Goal: Information Seeking & Learning: Learn about a topic

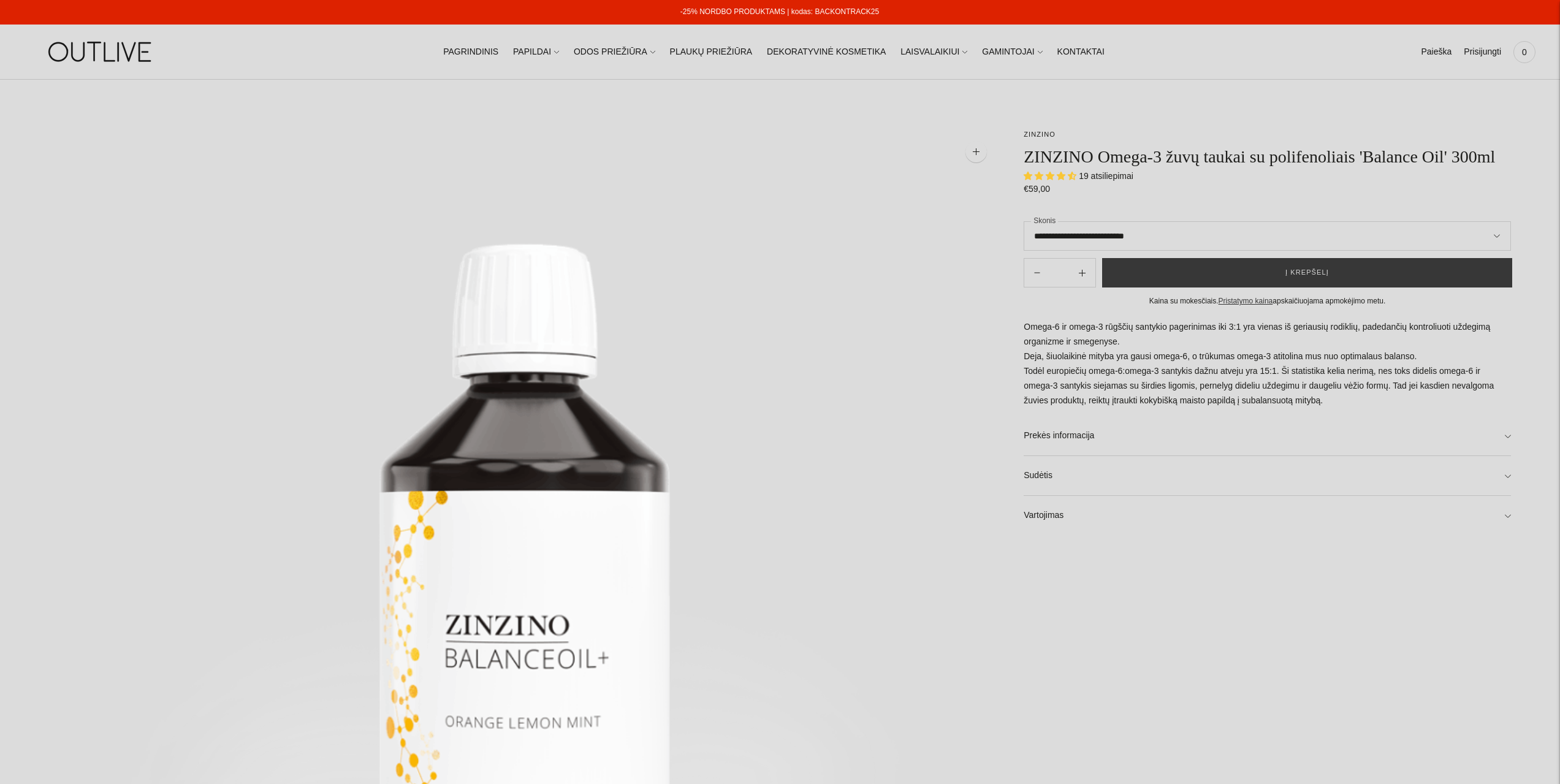
select select "**********"
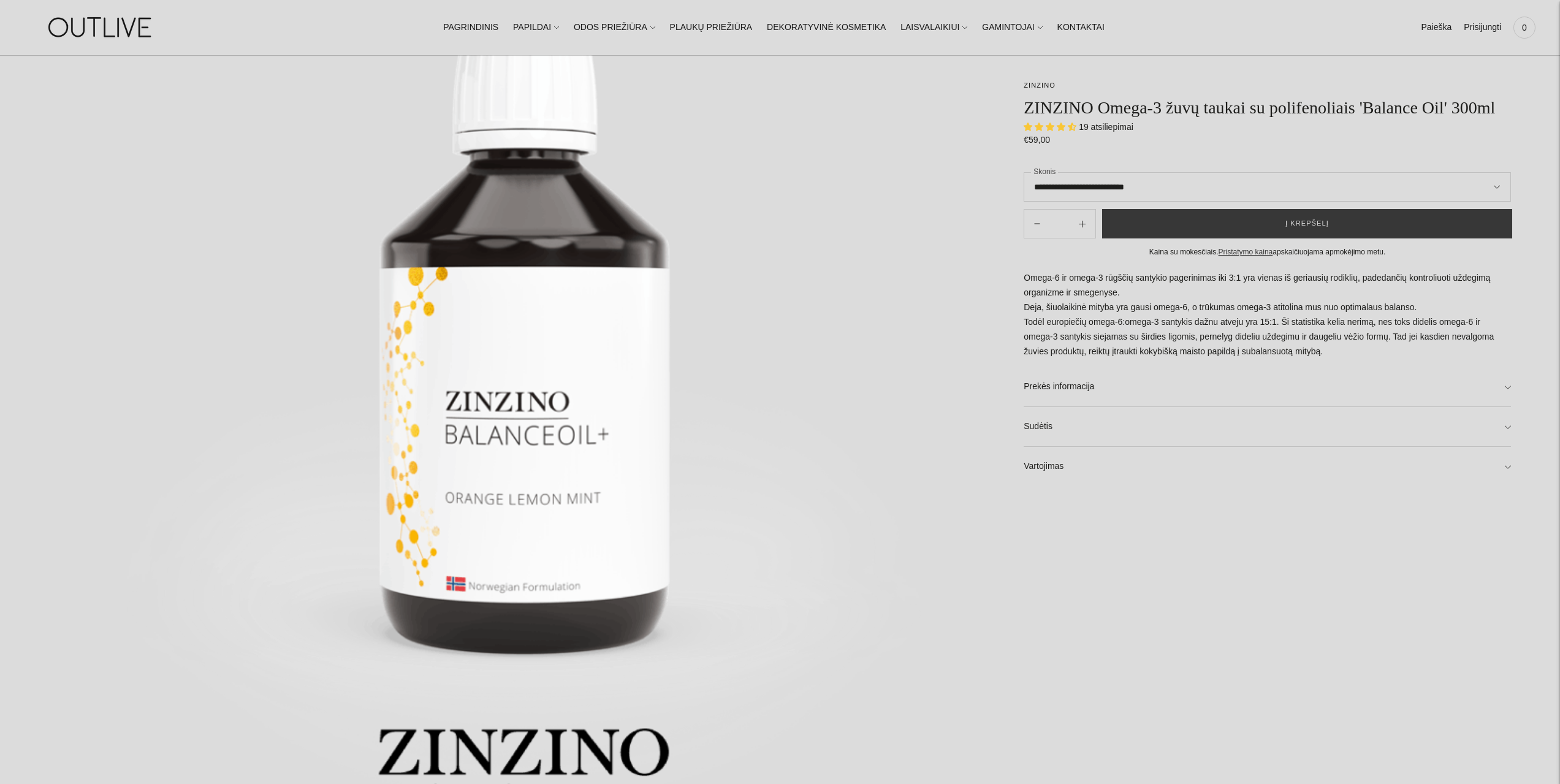
scroll to position [245, 0]
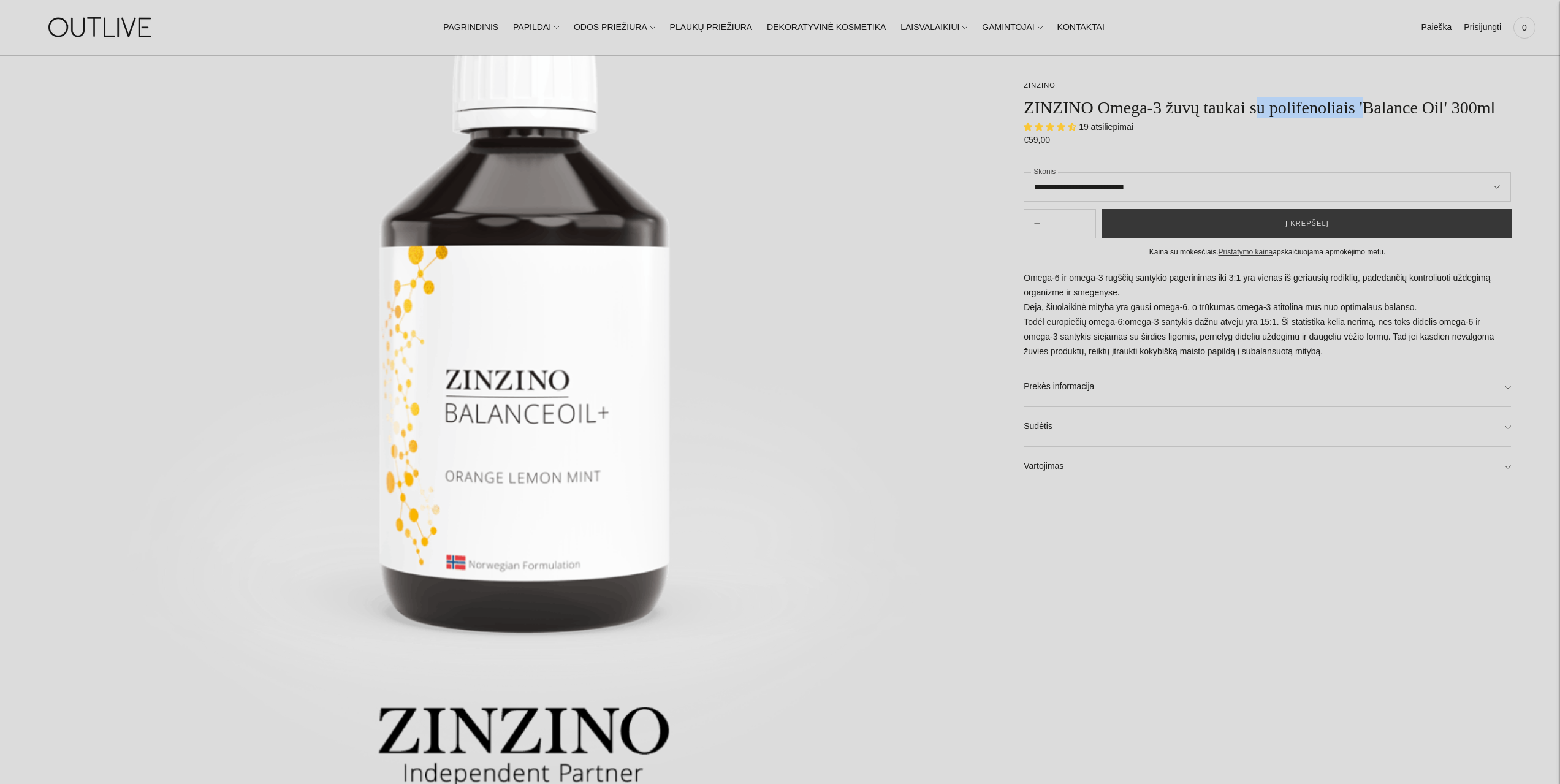
drag, startPoint x: 1254, startPoint y: 112, endPoint x: 1368, endPoint y: 114, distance: 114.0
click at [1368, 114] on h1 "ZINZINO Omega-3 žuvų taukai su polifenoliais 'Balance Oil' 300ml" at bounding box center [1267, 107] width 487 height 22
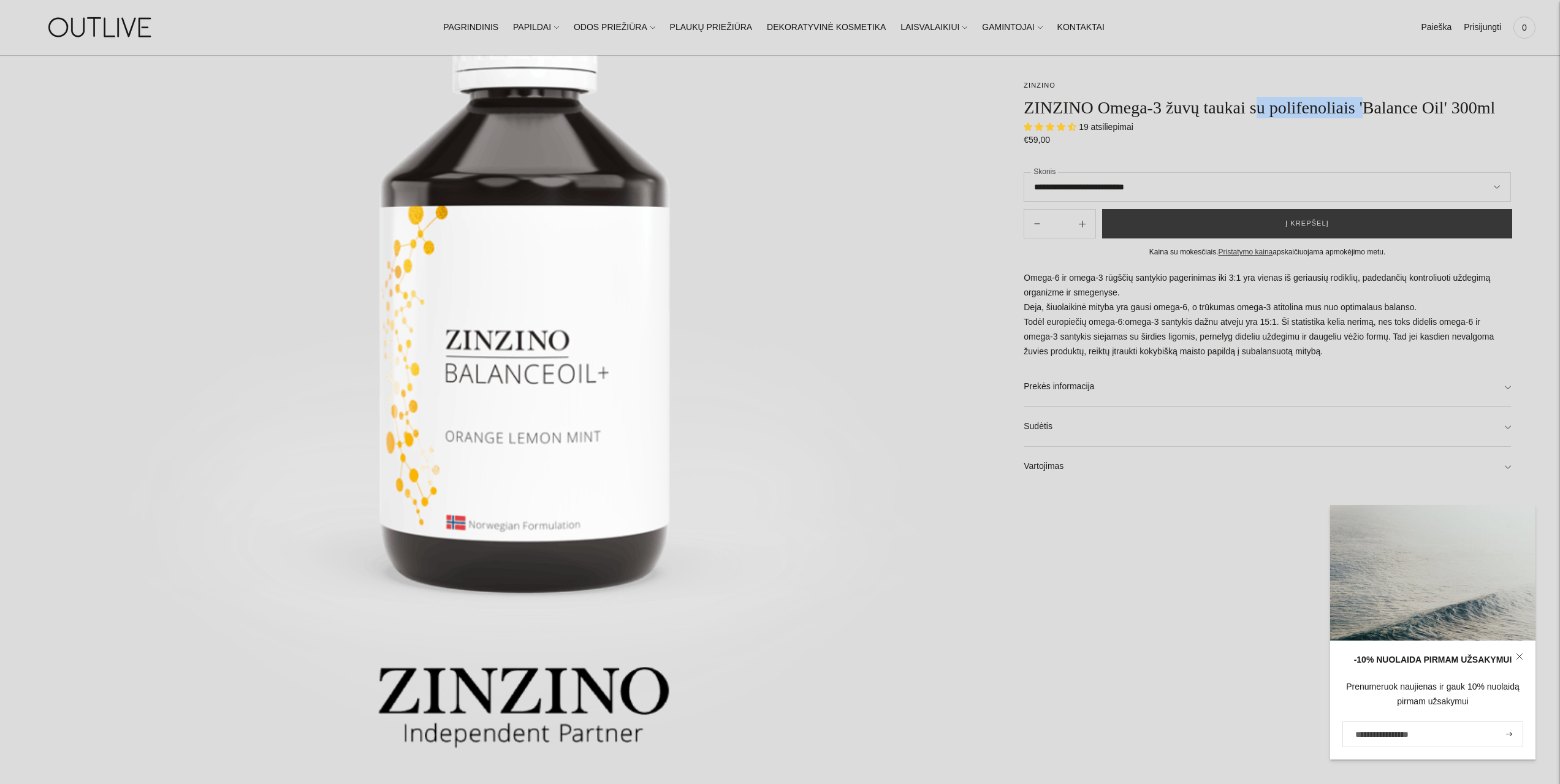
scroll to position [307, 0]
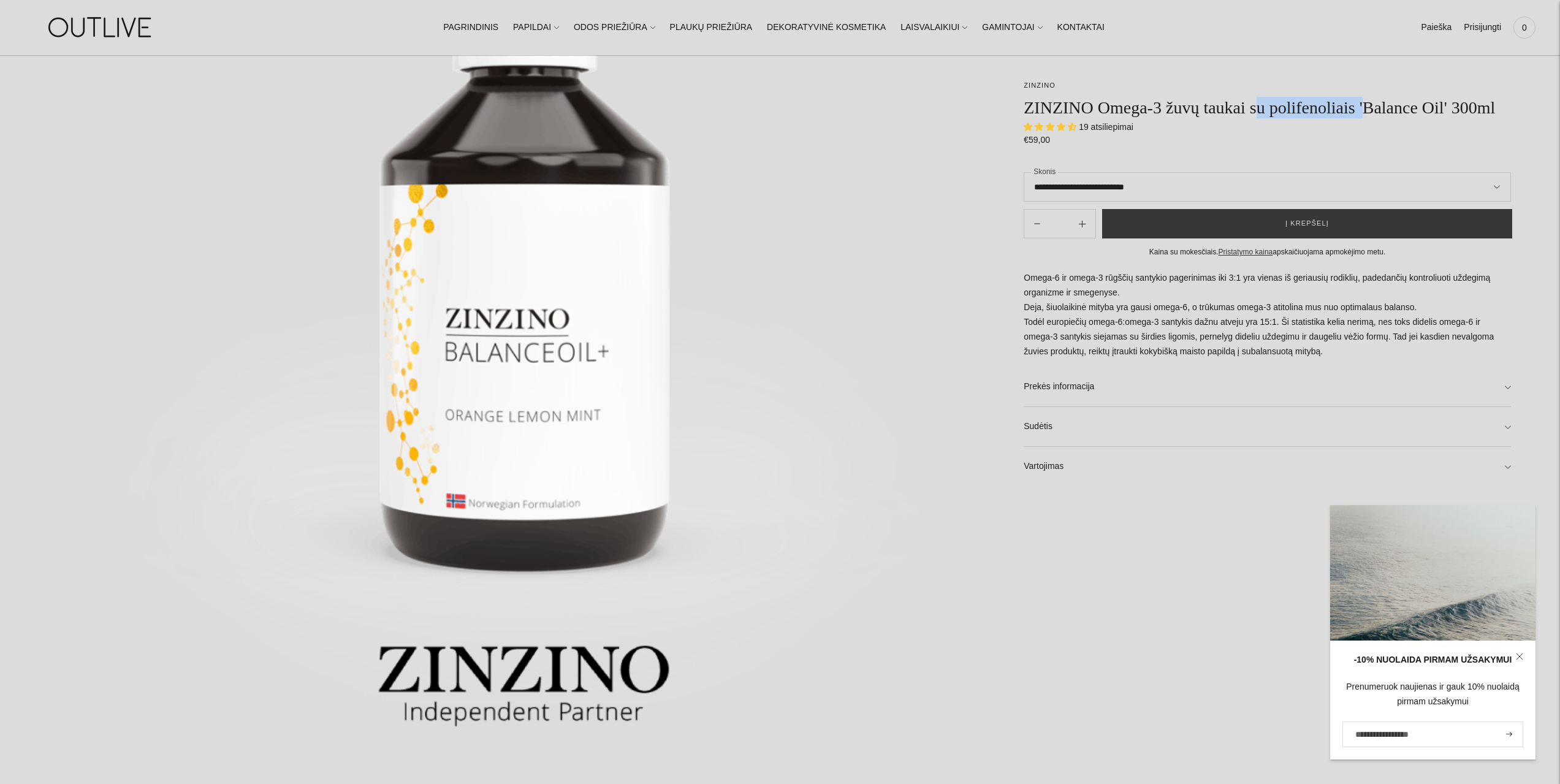
click at [1517, 654] on icon at bounding box center [1520, 656] width 8 height 8
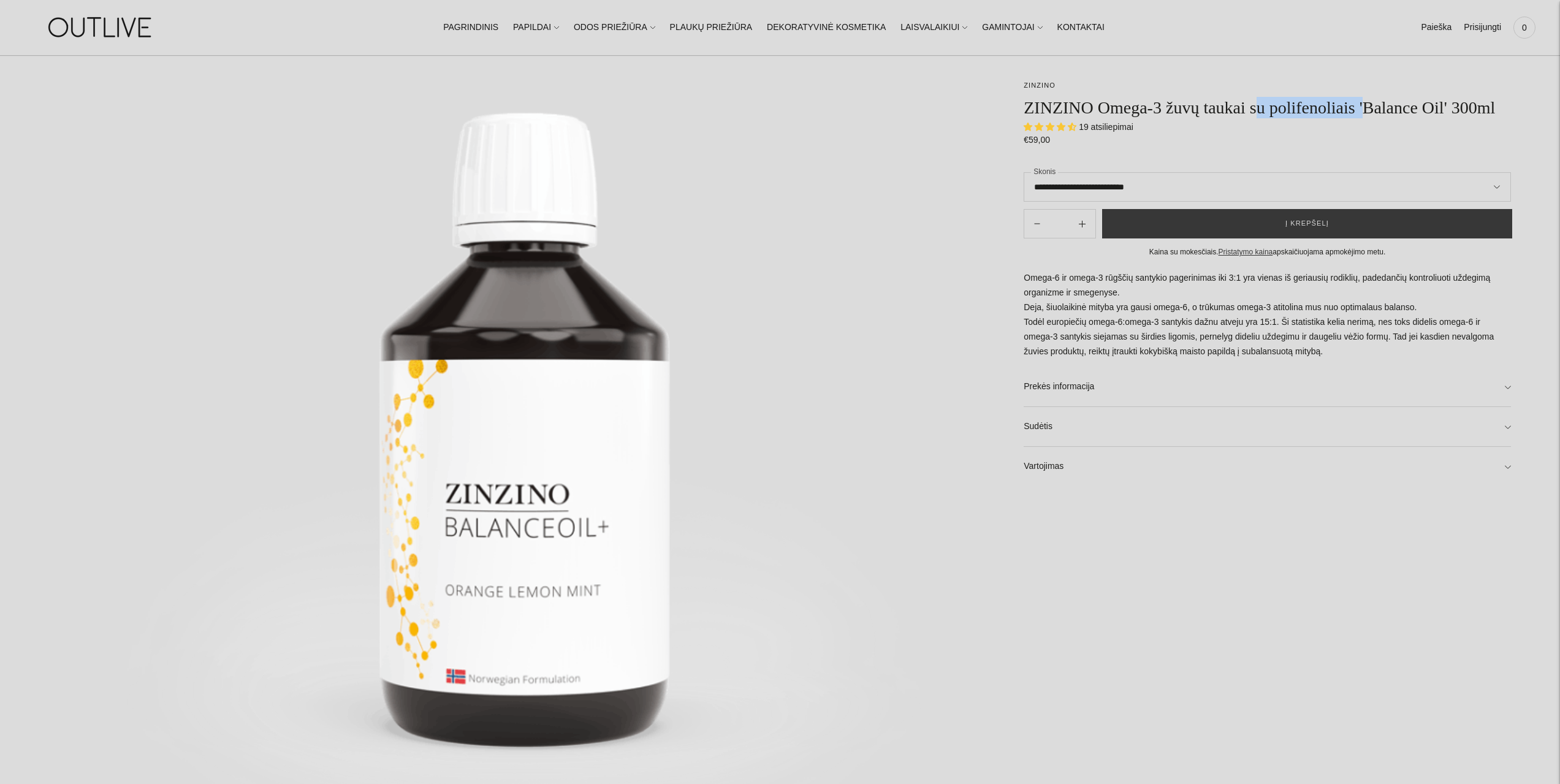
scroll to position [0, 0]
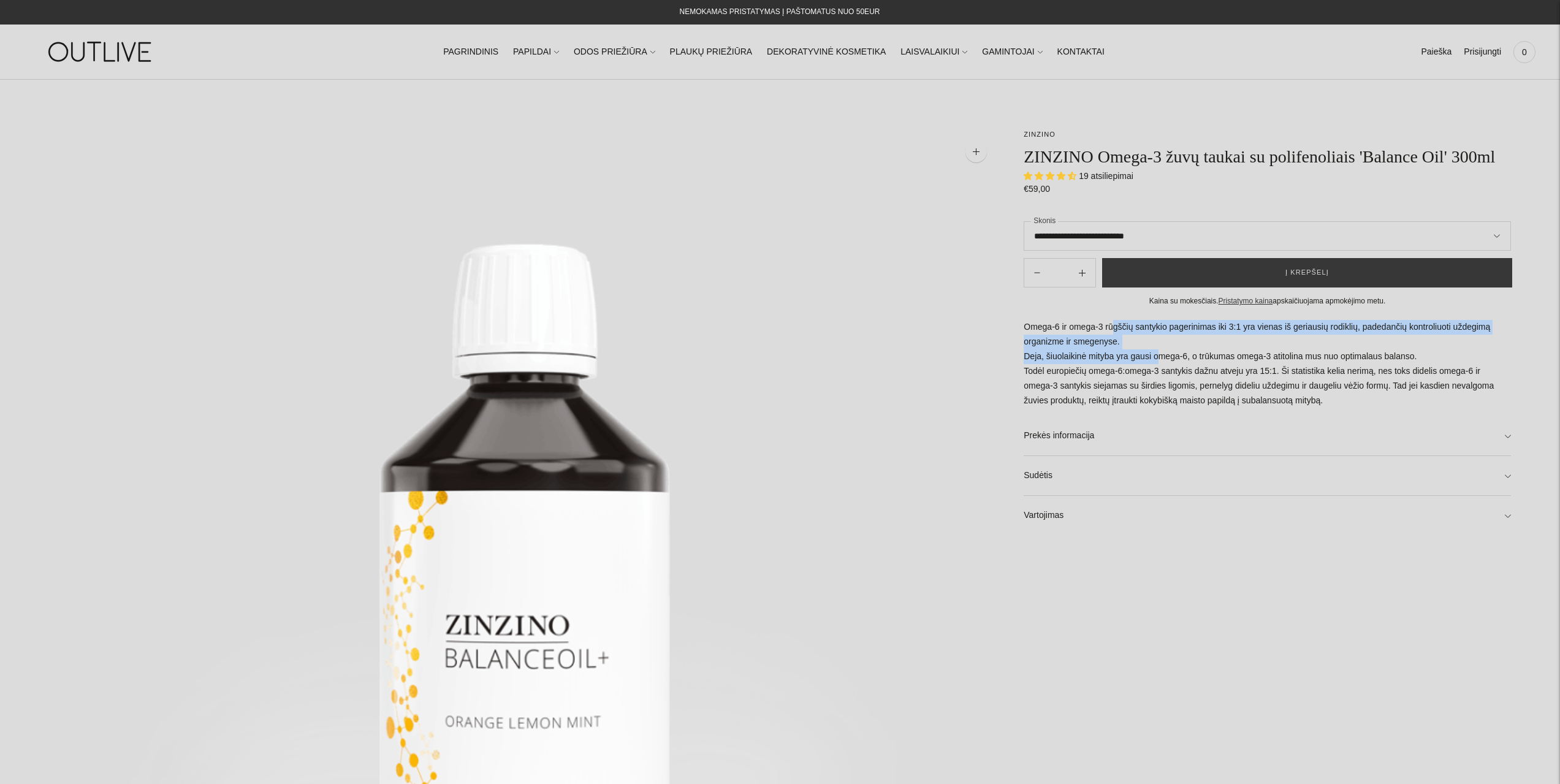
drag, startPoint x: 1112, startPoint y: 328, endPoint x: 1125, endPoint y: 360, distance: 34.5
click at [1150, 358] on p "Omega-6 ir omega-3 rūgščių santykio pagerinimas iki 3:1 yra vienas iš geriausių…" at bounding box center [1267, 364] width 487 height 89
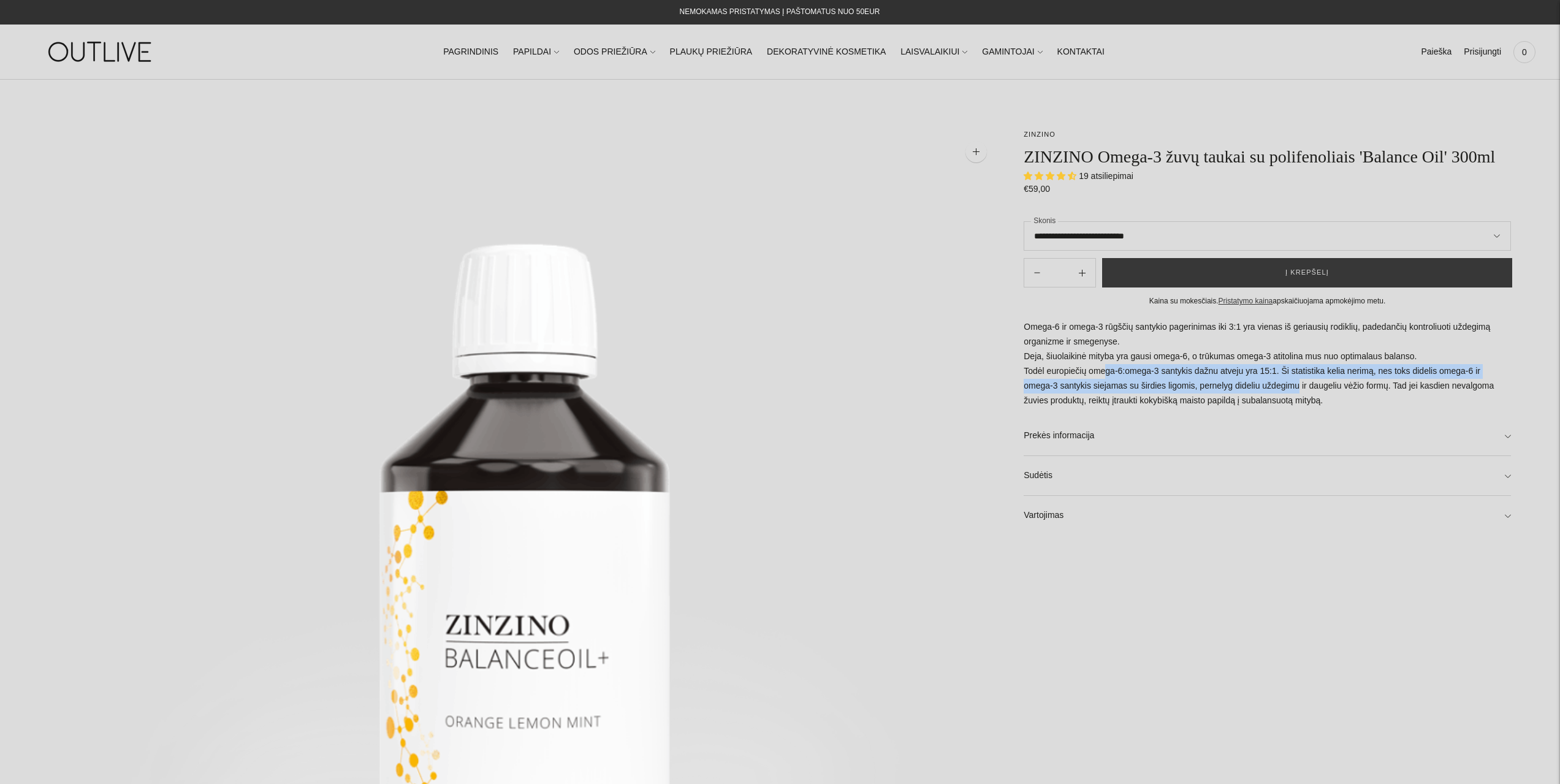
drag, startPoint x: 1102, startPoint y: 369, endPoint x: 1260, endPoint y: 388, distance: 159.1
click at [1260, 388] on p "Omega-6 ir omega-3 rūgščių santykio pagerinimas iki 3:1 yra vienas iš geriausių…" at bounding box center [1267, 364] width 487 height 89
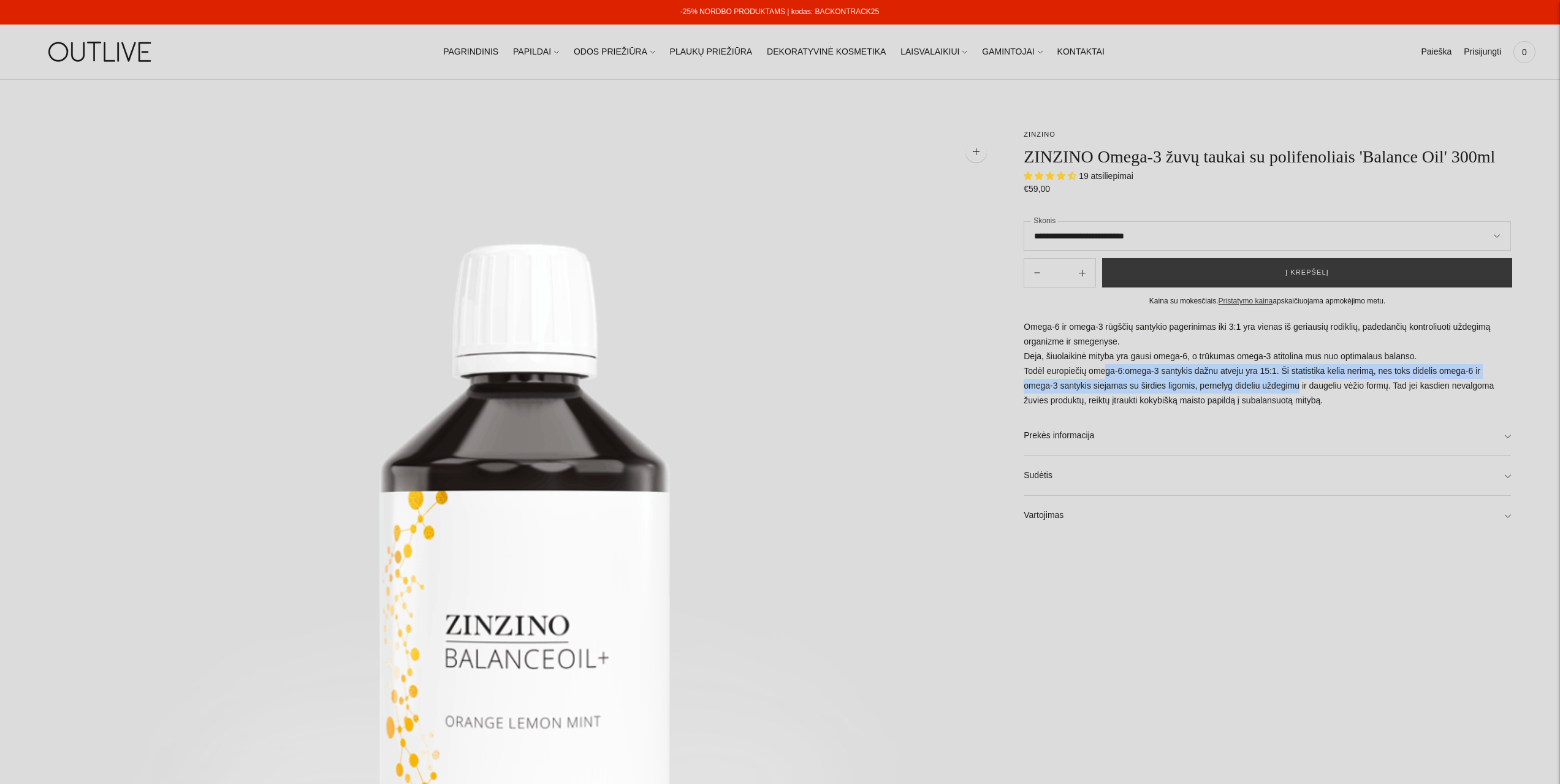
click at [1232, 378] on p "Omega-6 ir omega-3 rūgščių santykio pagerinimas iki 3:1 yra vienas iš geriausių…" at bounding box center [1267, 364] width 487 height 89
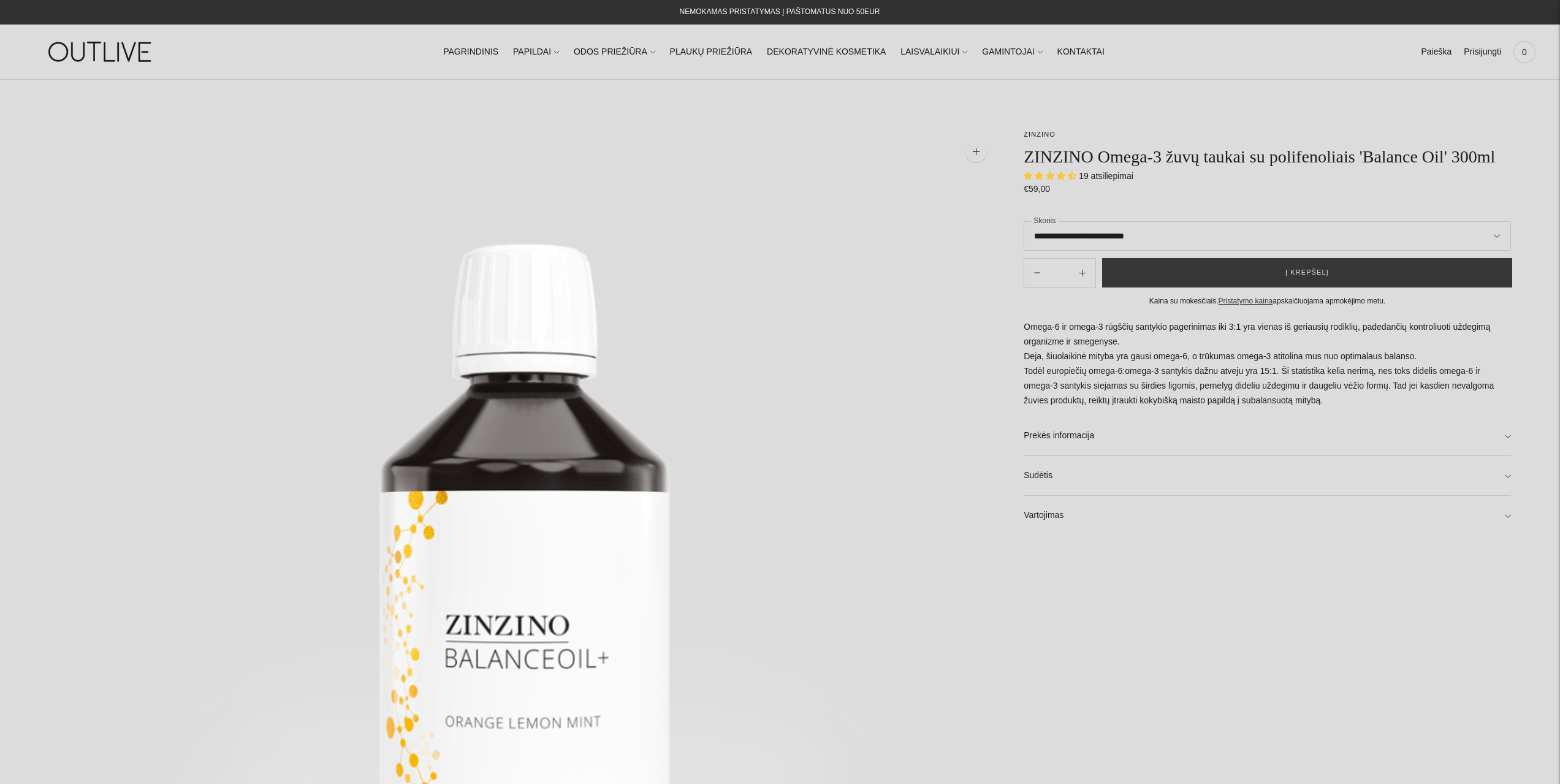
drag, startPoint x: 1250, startPoint y: 369, endPoint x: 1340, endPoint y: 402, distance: 95.9
click at [1340, 402] on p "Omega-6 ir omega-3 rūgščių santykio pagerinimas iki 3:1 yra vienas iš geriausių…" at bounding box center [1267, 364] width 487 height 89
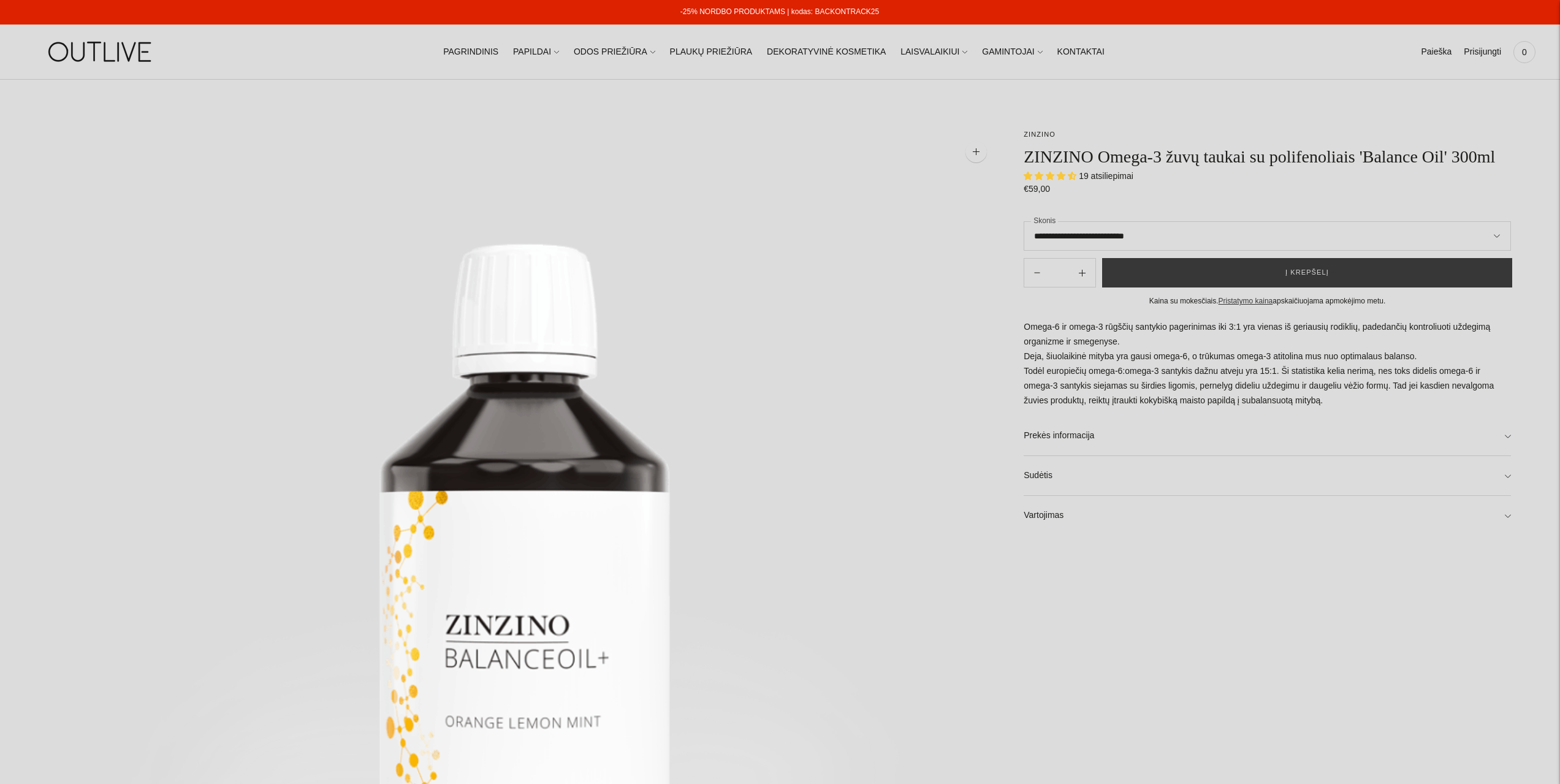
select select "**********"
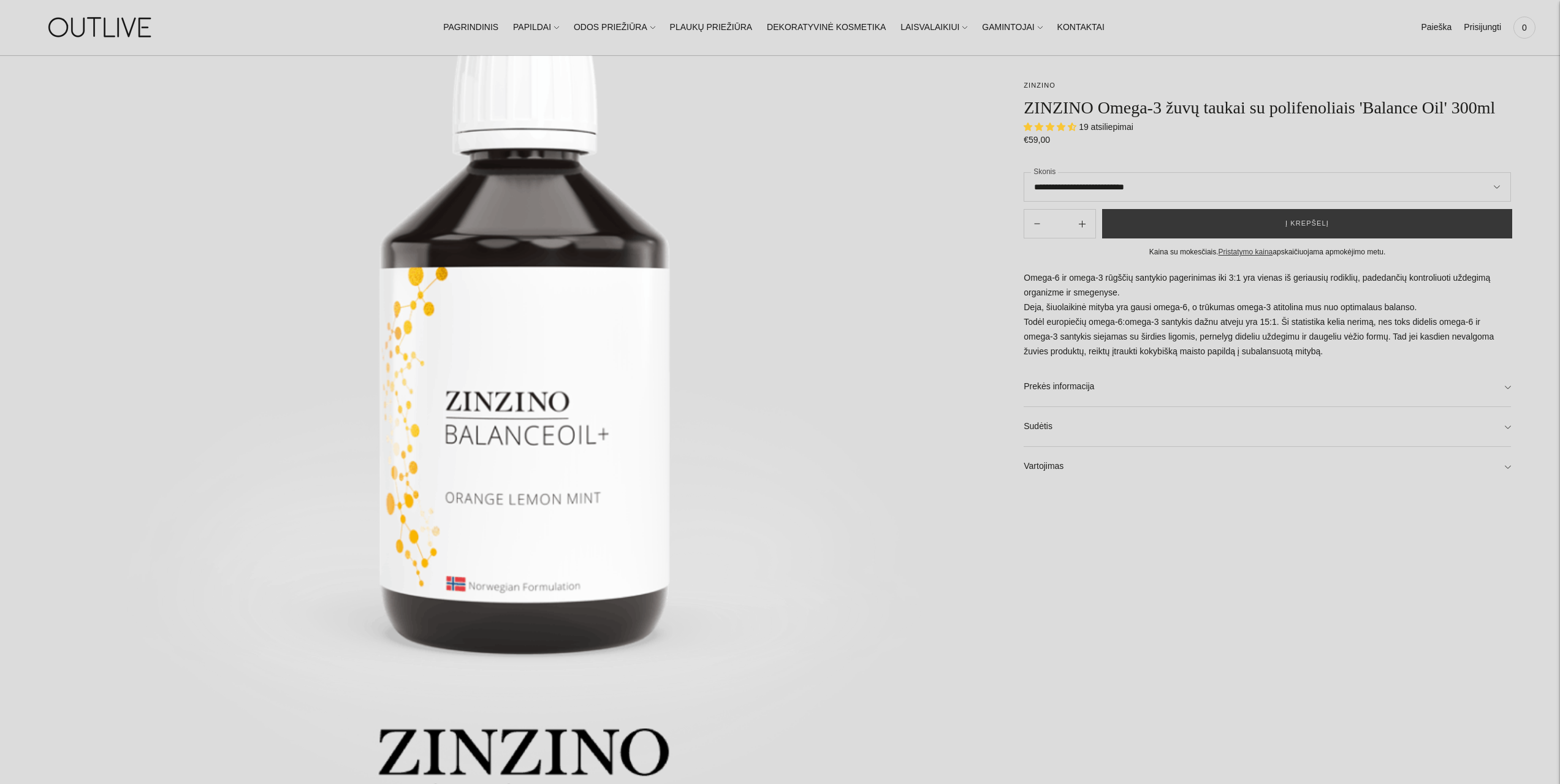
scroll to position [245, 0]
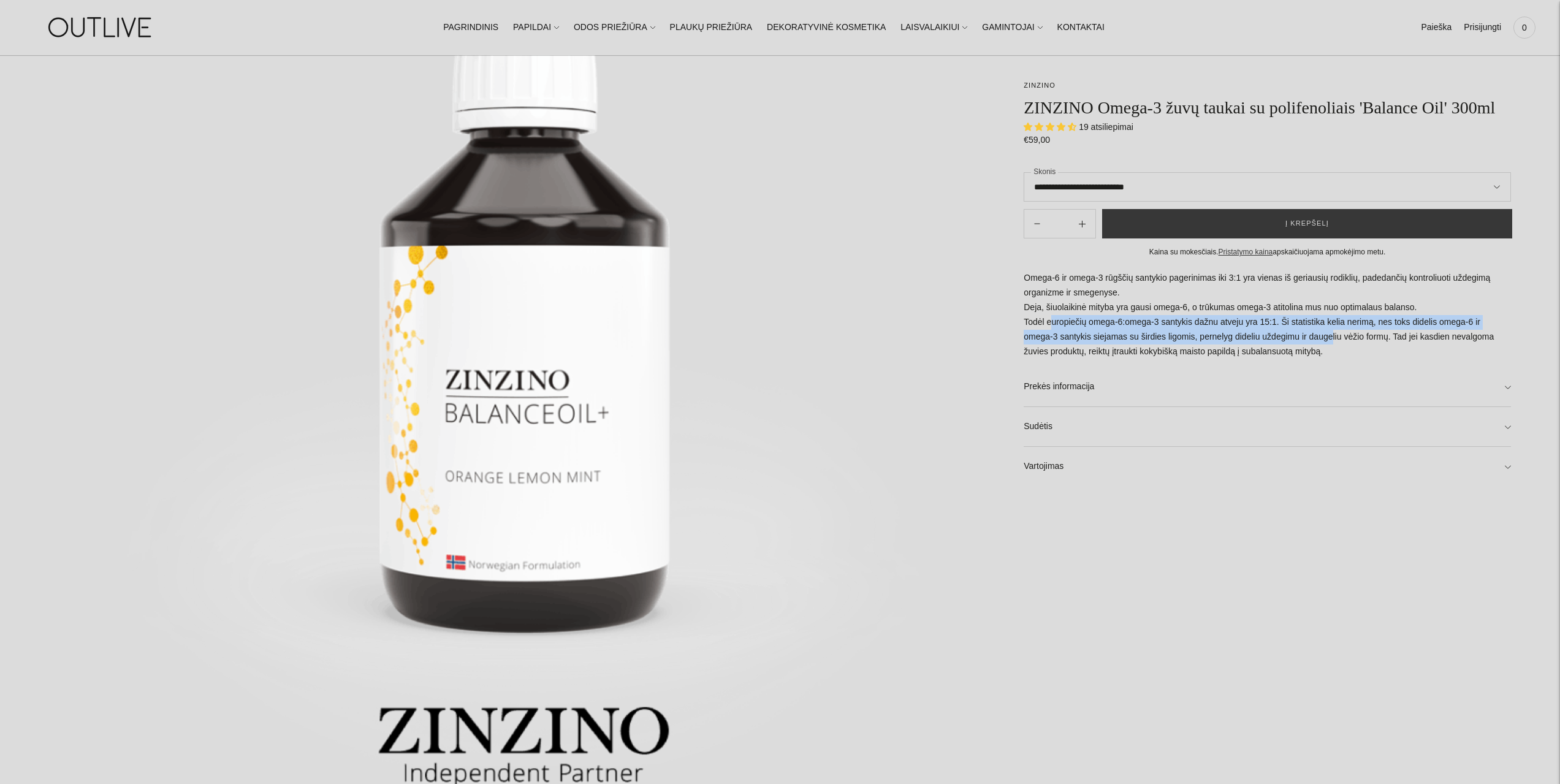
drag, startPoint x: 1047, startPoint y: 321, endPoint x: 1299, endPoint y: 332, distance: 252.2
click at [1299, 332] on p "Omega-6 ir omega-3 rūgščių santykio pagerinimas iki 3:1 yra vienas iš geriausių…" at bounding box center [1267, 315] width 487 height 89
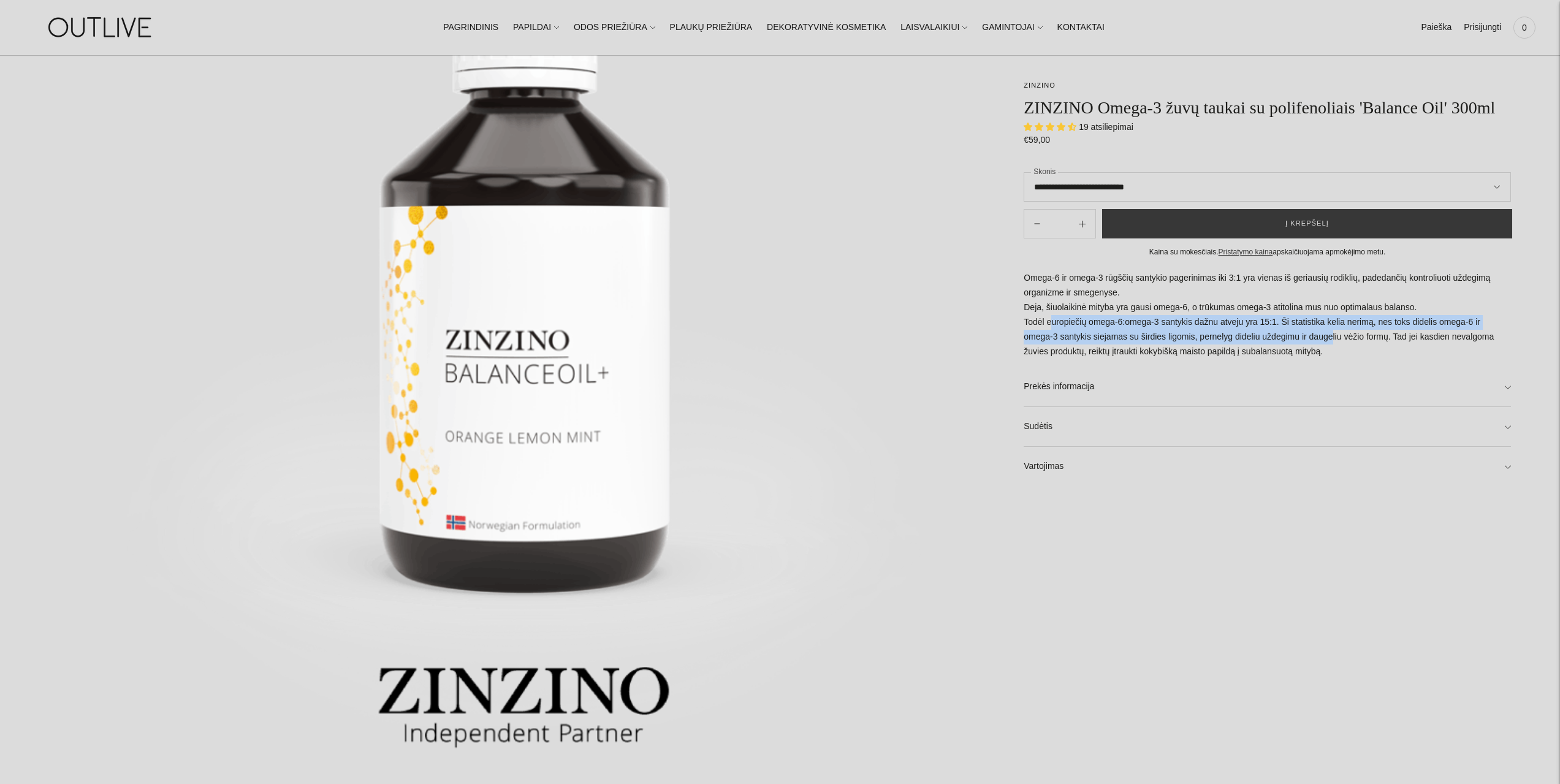
scroll to position [307, 0]
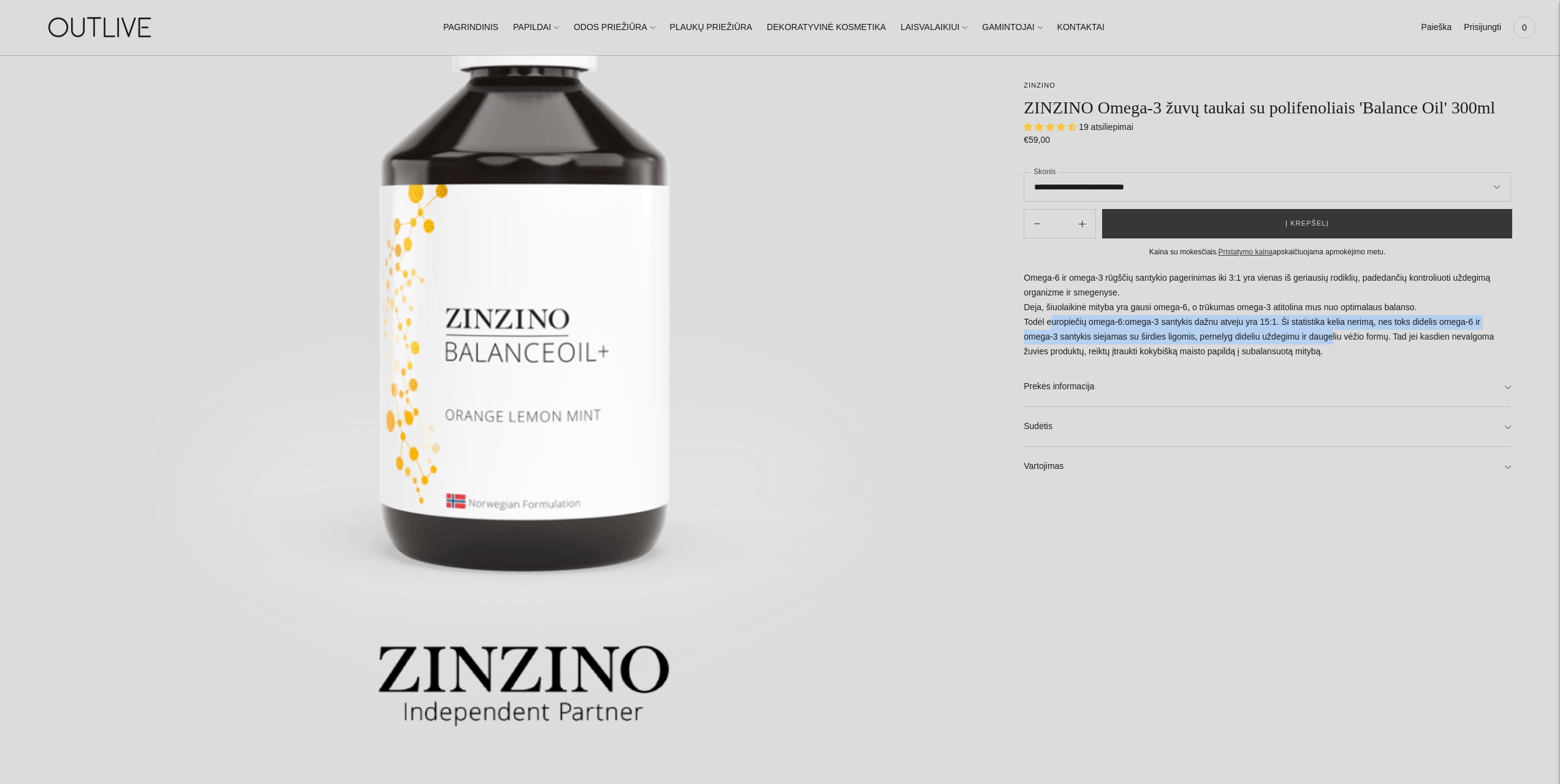
click at [1129, 326] on p "Omega-6 ir omega-3 rūgščių santykio pagerinimas iki 3:1 yra vienas iš geriausių…" at bounding box center [1267, 315] width 487 height 89
click at [1101, 316] on p "Omega-6 ir omega-3 rūgščių santykio pagerinimas iki 3:1 yra vienas iš geriausių…" at bounding box center [1267, 315] width 487 height 89
drag, startPoint x: 1099, startPoint y: 312, endPoint x: 1269, endPoint y: 318, distance: 170.1
click at [1269, 318] on p "Omega-6 ir omega-3 rūgščių santykio pagerinimas iki 3:1 yra vienas iš geriausių…" at bounding box center [1267, 315] width 487 height 89
drag, startPoint x: 1278, startPoint y: 323, endPoint x: 1250, endPoint y: 336, distance: 30.9
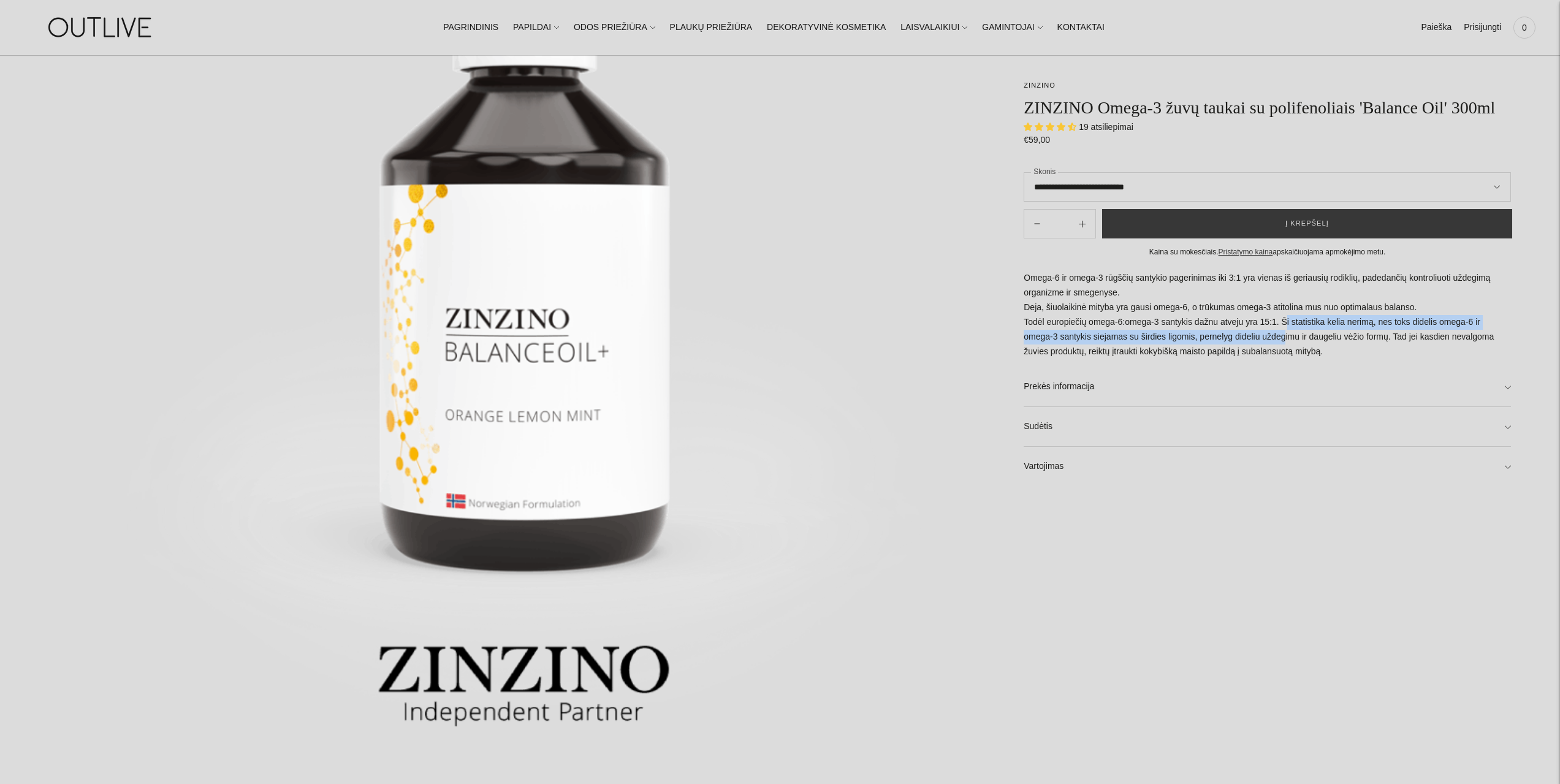
click at [1250, 336] on p "Omega-6 ir omega-3 rūgščių santykio pagerinimas iki 3:1 yra vienas iš geriausių…" at bounding box center [1267, 315] width 487 height 89
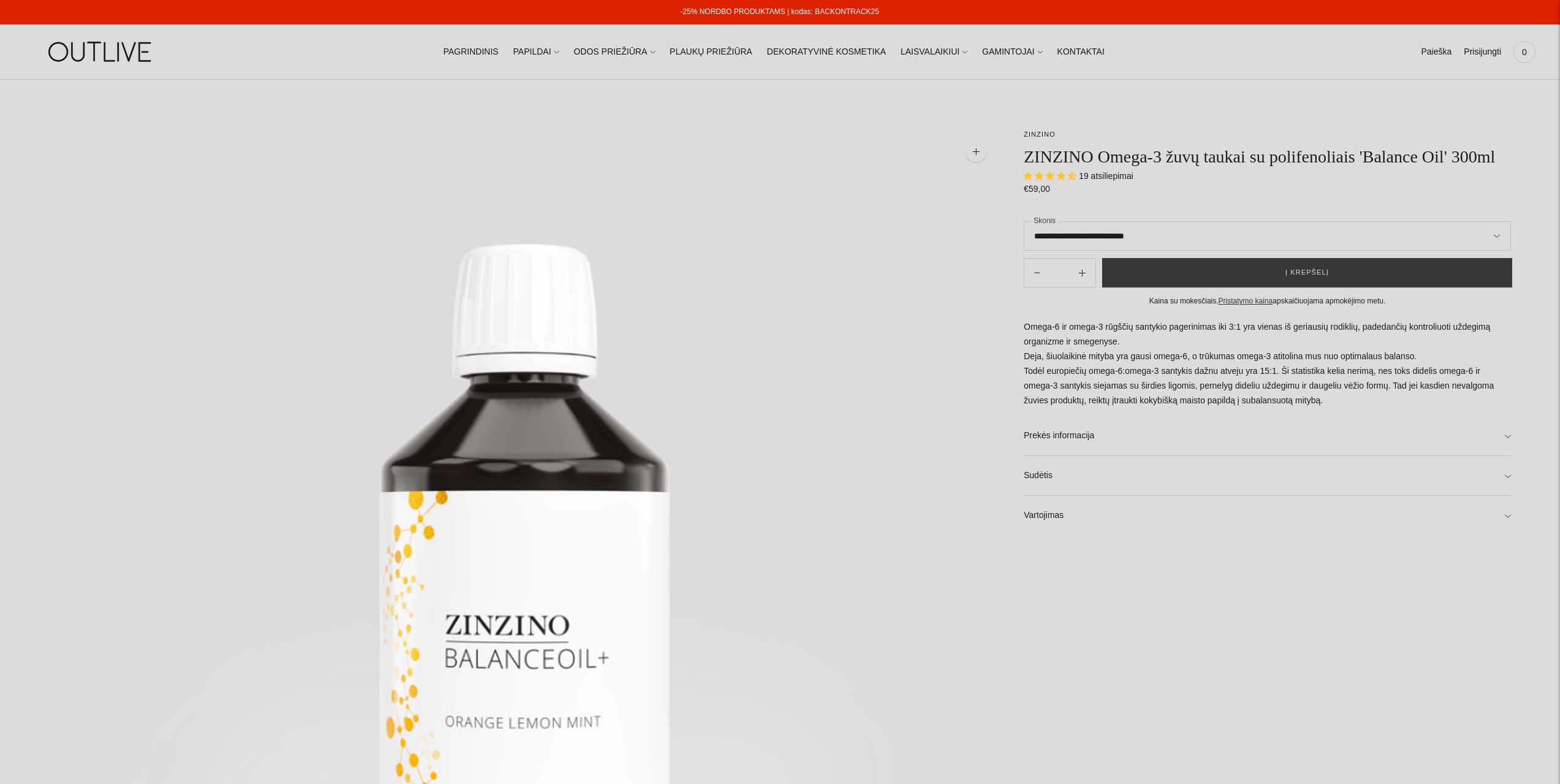
select select "**********"
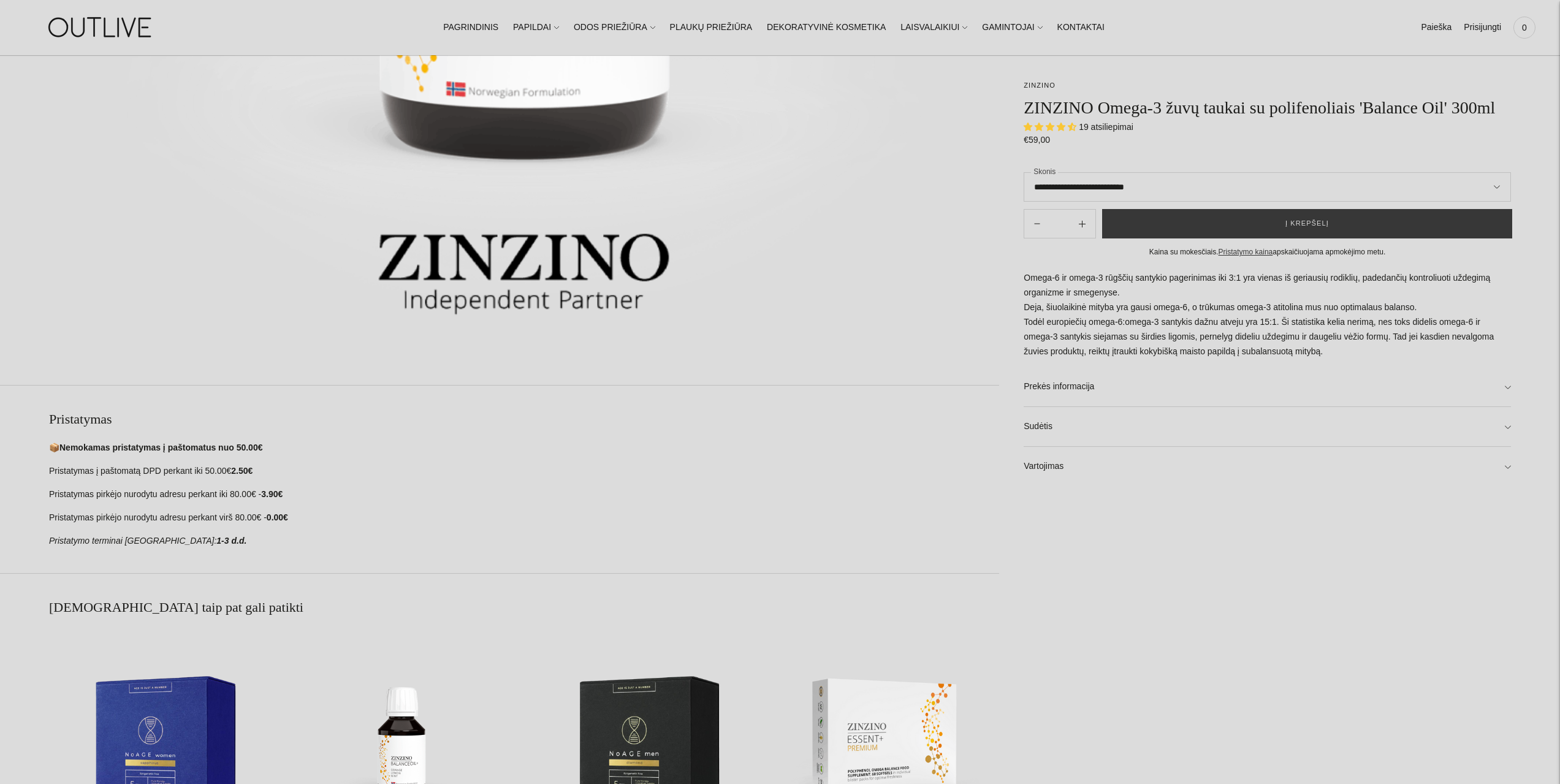
scroll to position [551, 0]
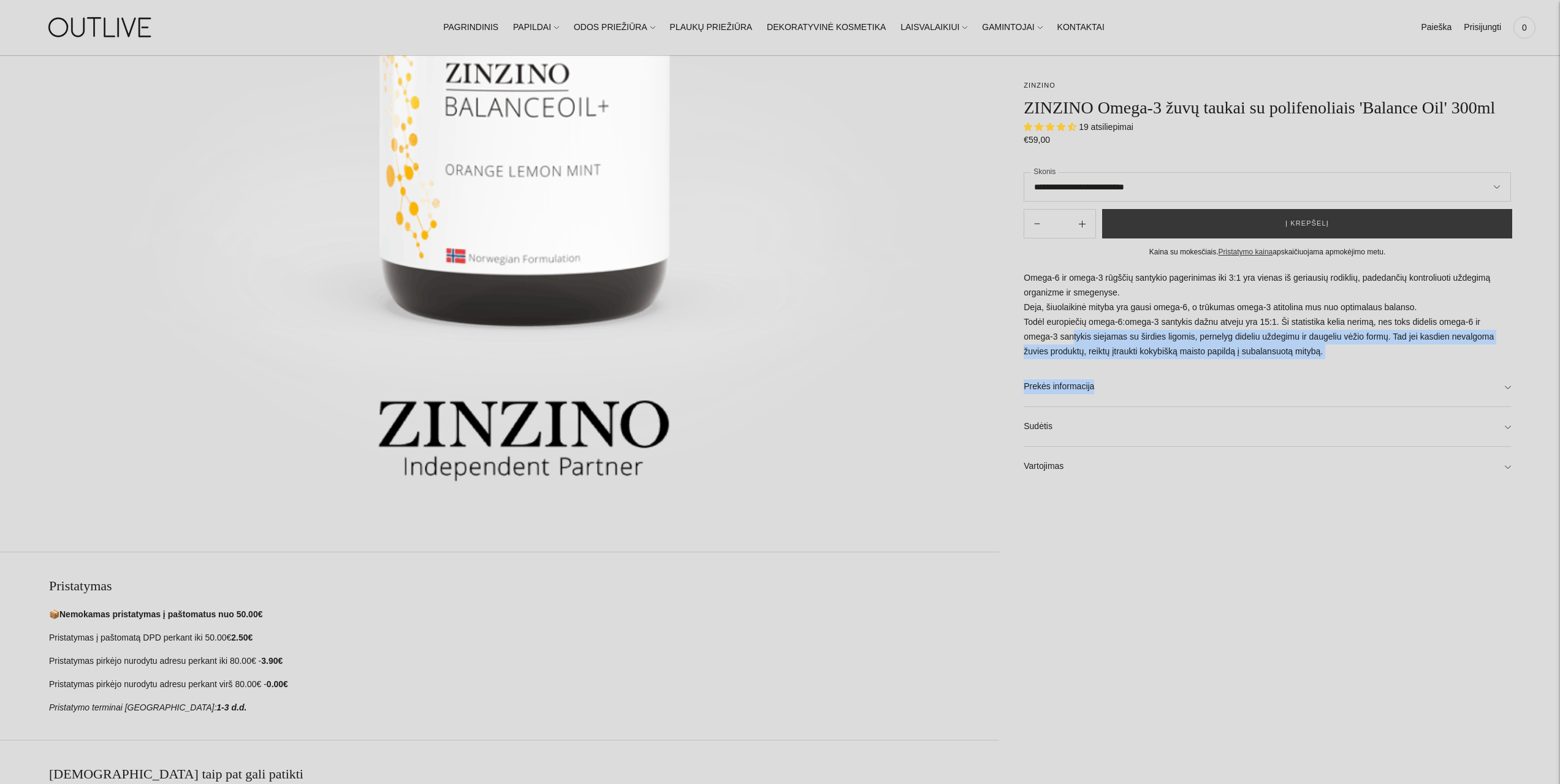
drag, startPoint x: 1038, startPoint y: 338, endPoint x: 1224, endPoint y: 362, distance: 187.5
click at [1224, 362] on div "Omega-6 ir omega-3 rūgščių santykio pagerinimas iki 3:1 yra vienas iš geriausių…" at bounding box center [1267, 378] width 487 height 215
click at [1043, 381] on link "Prekės informacija" at bounding box center [1267, 387] width 487 height 39
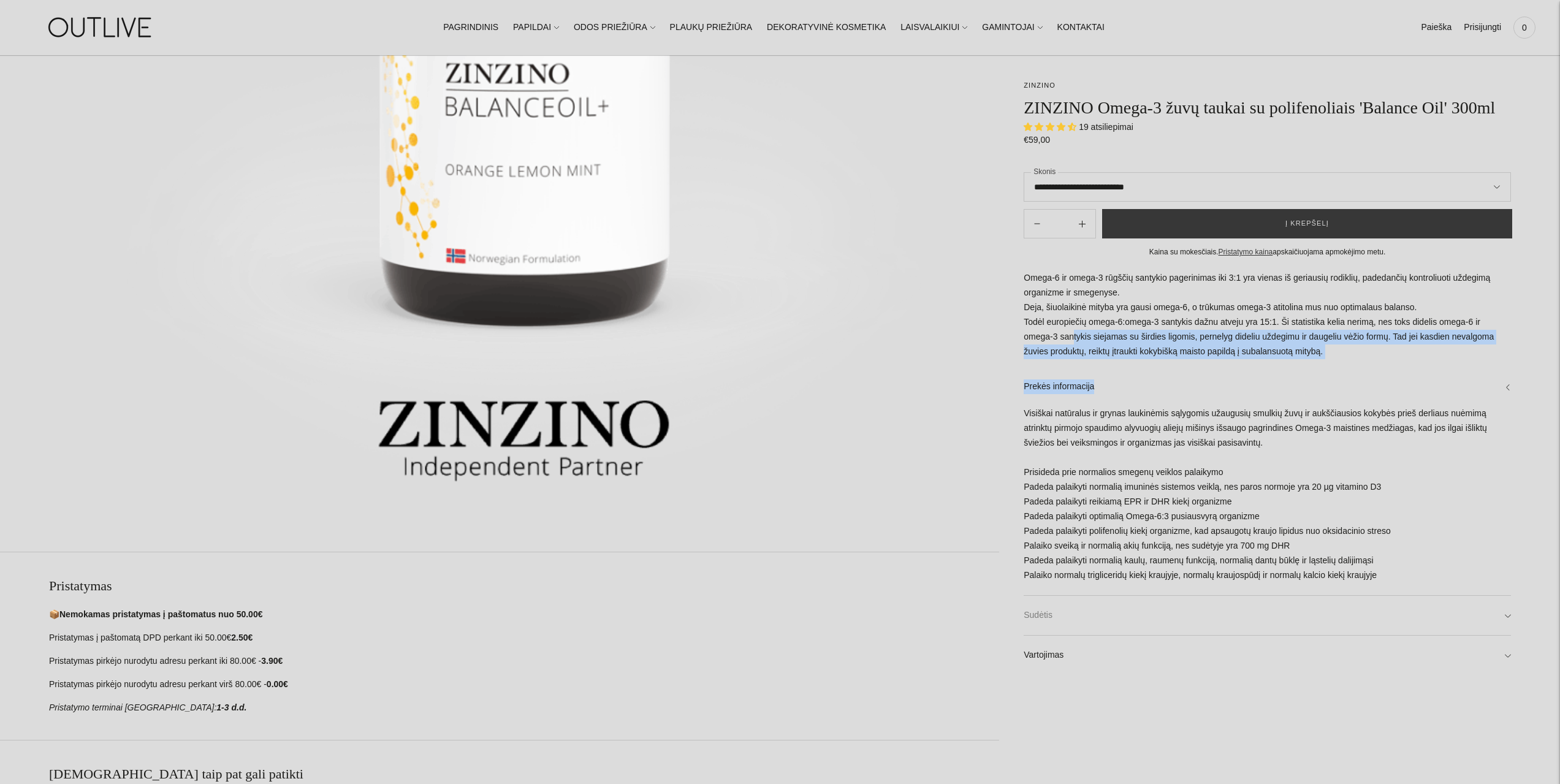
click at [1044, 607] on link "Sudėtis" at bounding box center [1267, 615] width 487 height 39
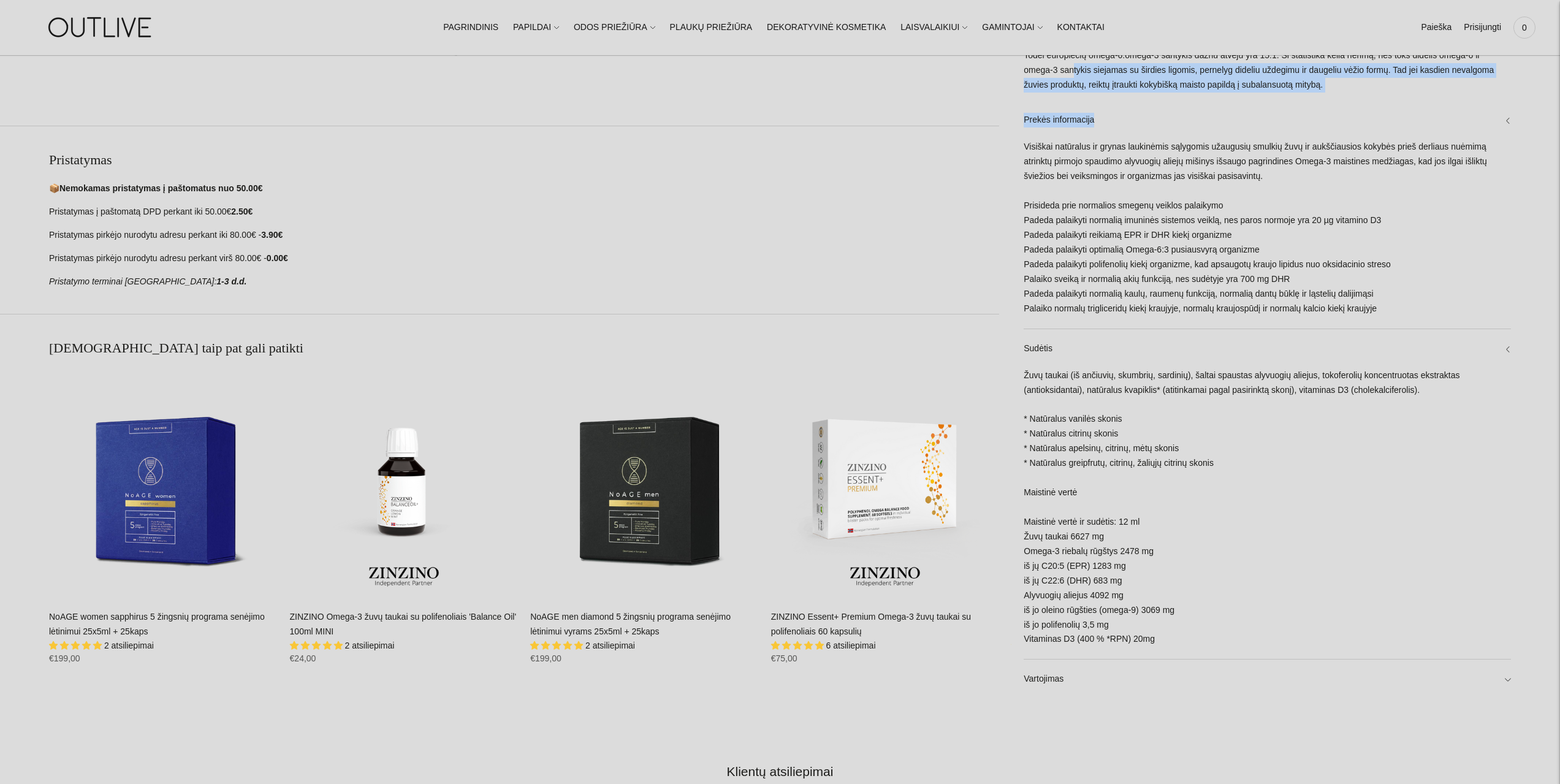
scroll to position [981, 0]
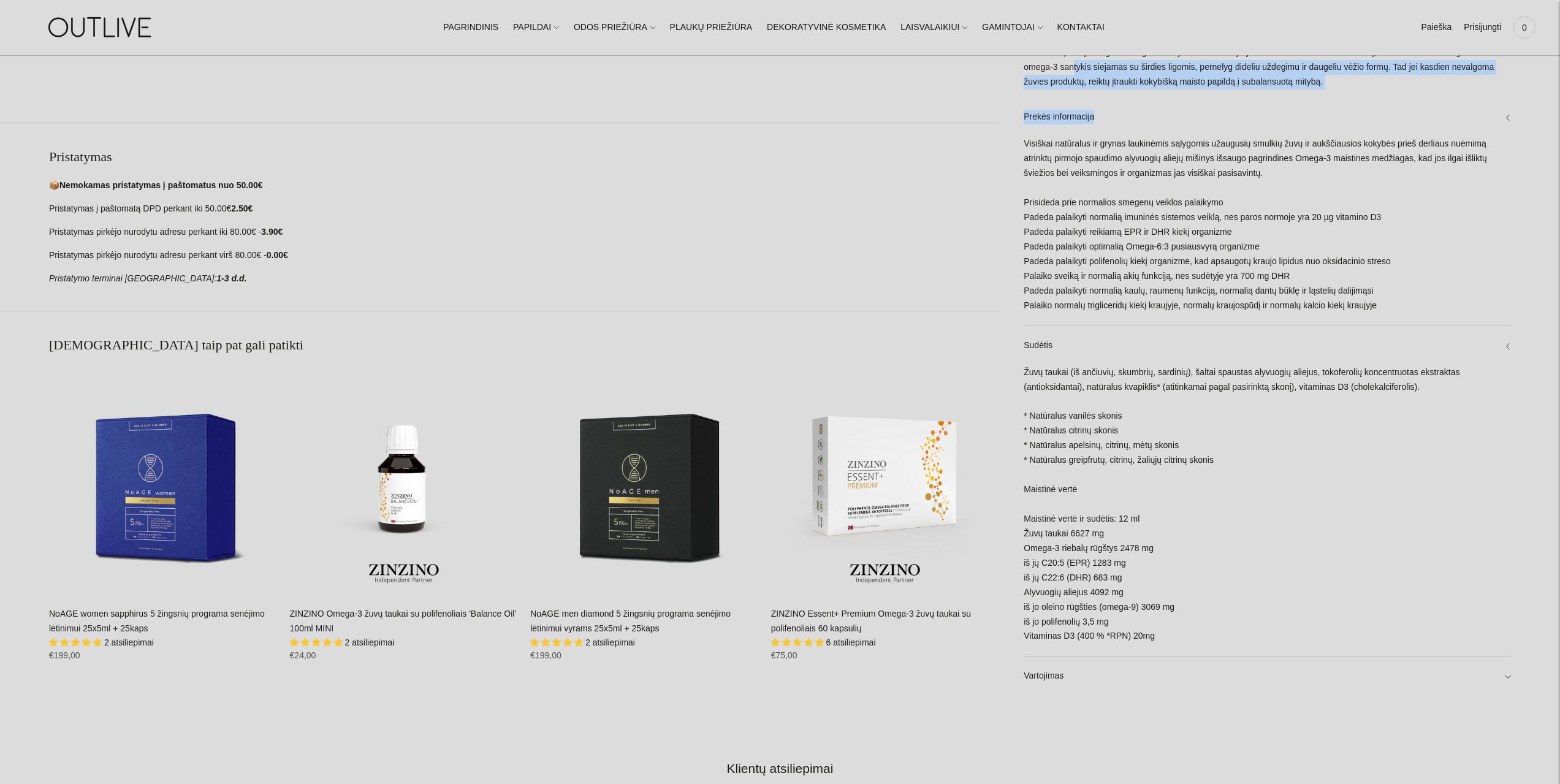
drag, startPoint x: 1086, startPoint y: 564, endPoint x: 1123, endPoint y: 564, distance: 37.0
click at [1123, 564] on div "Žuvų taukai (iš ančiuvių, skumbrių, sardinių), šaltai spaustas alyvuogių alieju…" at bounding box center [1267, 511] width 487 height 291
drag, startPoint x: 1078, startPoint y: 576, endPoint x: 1108, endPoint y: 578, distance: 30.1
click at [1108, 578] on div "Žuvų taukai (iš ančiuvių, skumbrių, sardinių), šaltai spaustas alyvuogių alieju…" at bounding box center [1267, 511] width 487 height 291
drag, startPoint x: 1059, startPoint y: 602, endPoint x: 1197, endPoint y: 643, distance: 144.0
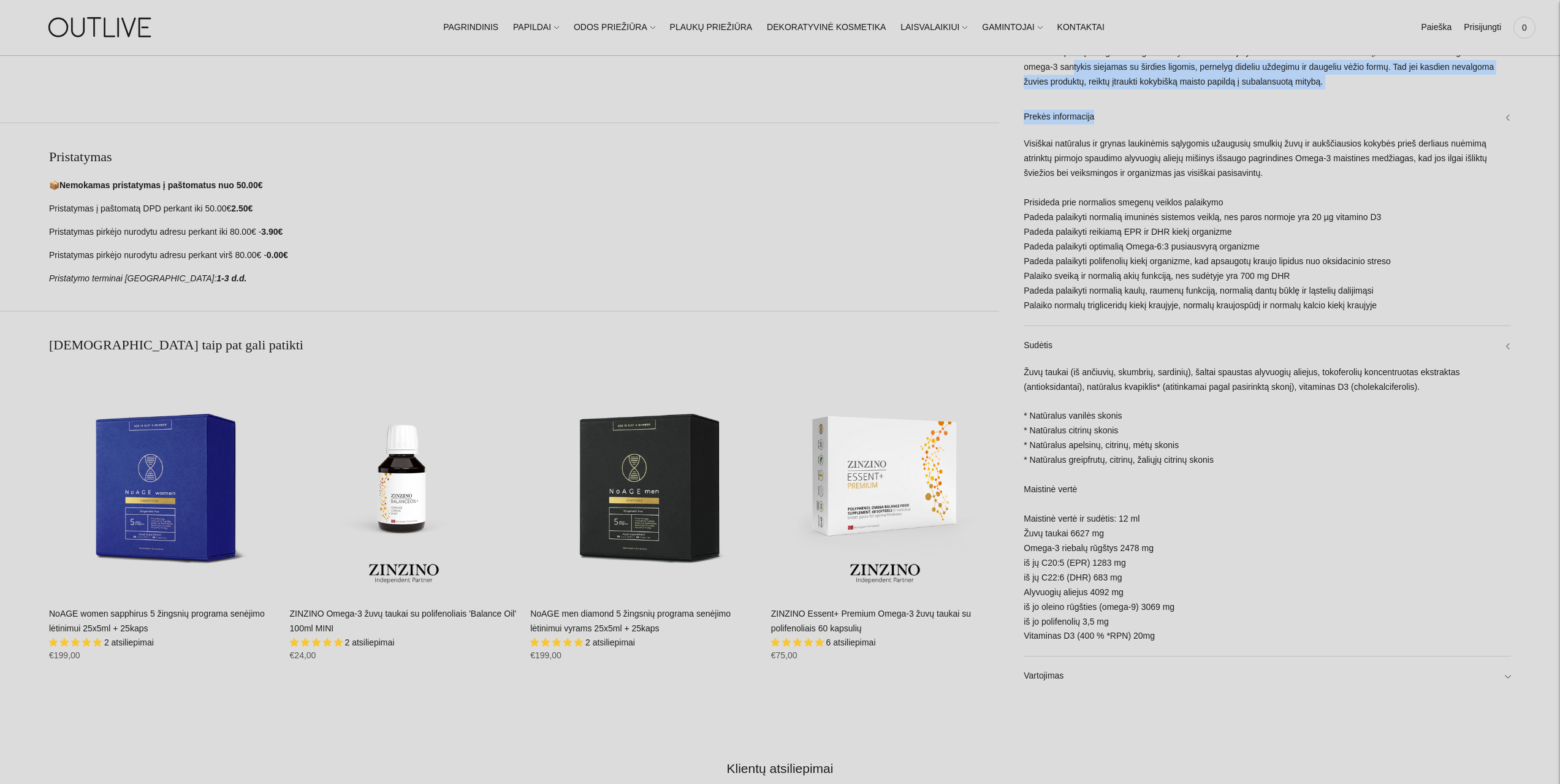
click at [1197, 643] on div "Žuvų taukai (iš ančiuvių, skumbrių, sardinių), šaltai spaustas alyvuogių alieju…" at bounding box center [1267, 511] width 487 height 291
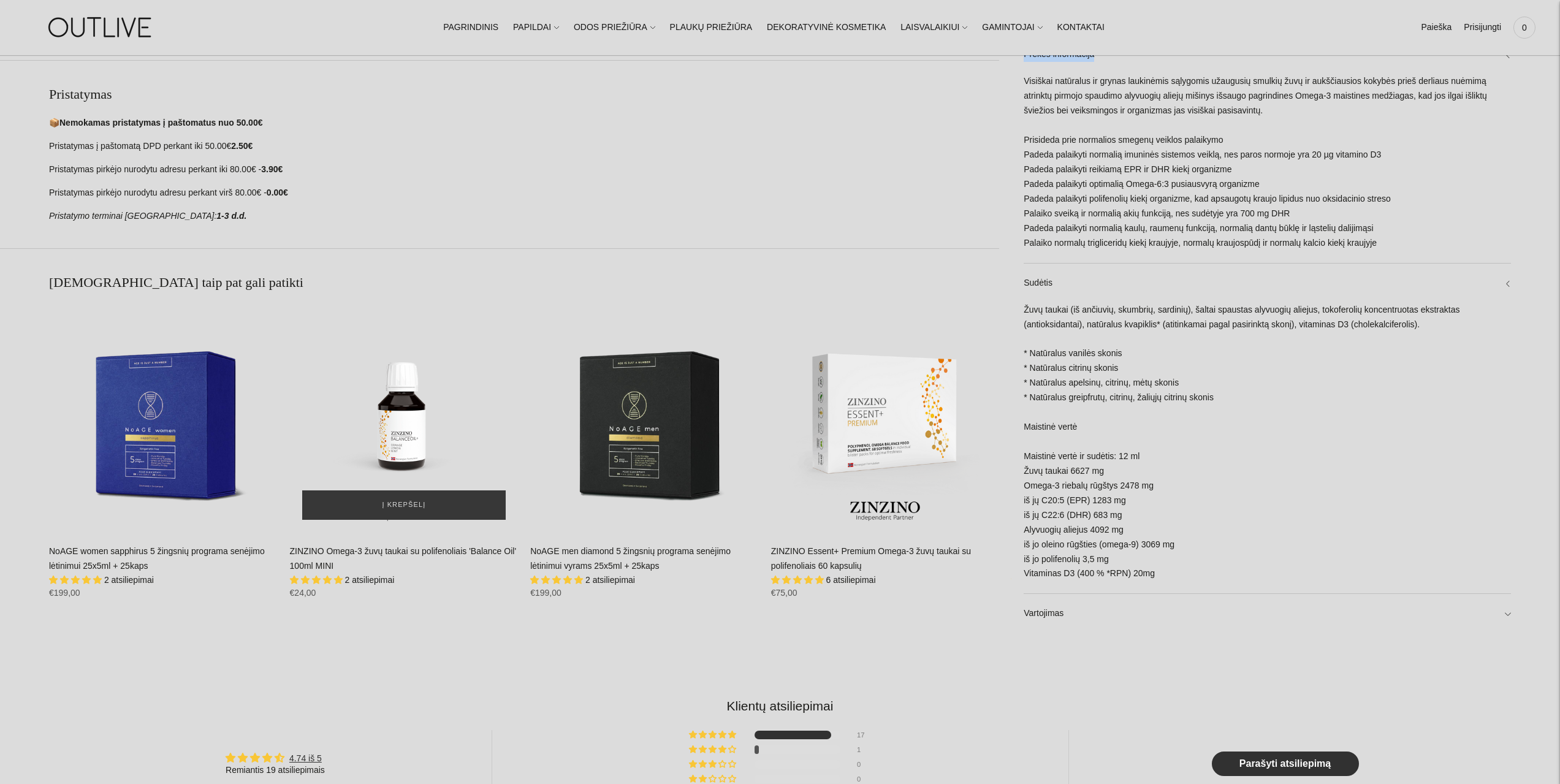
scroll to position [1042, 0]
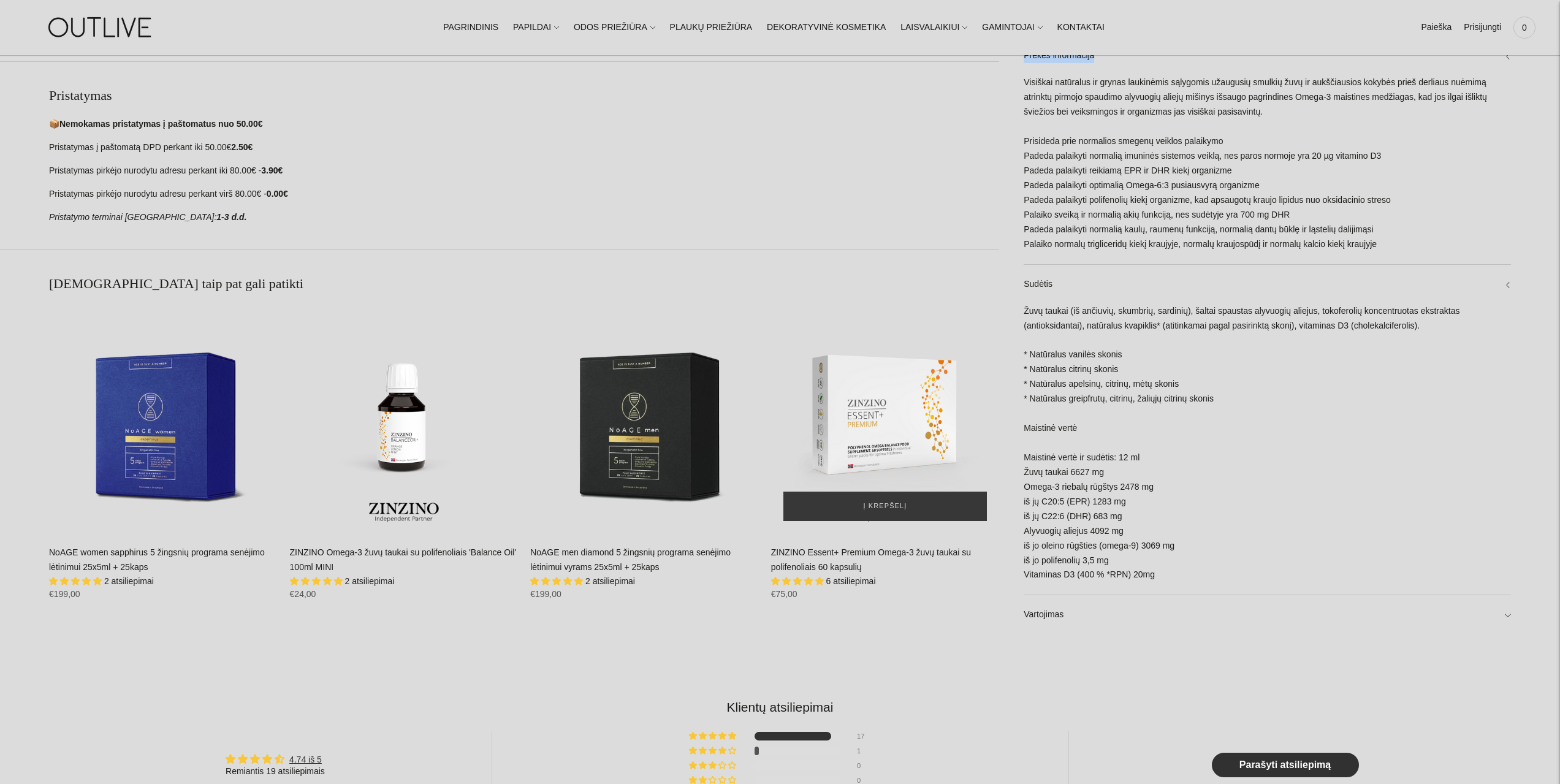
click at [841, 397] on img "ZINZINO Essent+ Premium Omega-3 žuvų taukai su polifenoliais 60 kapsulių\a" at bounding box center [885, 419] width 229 height 229
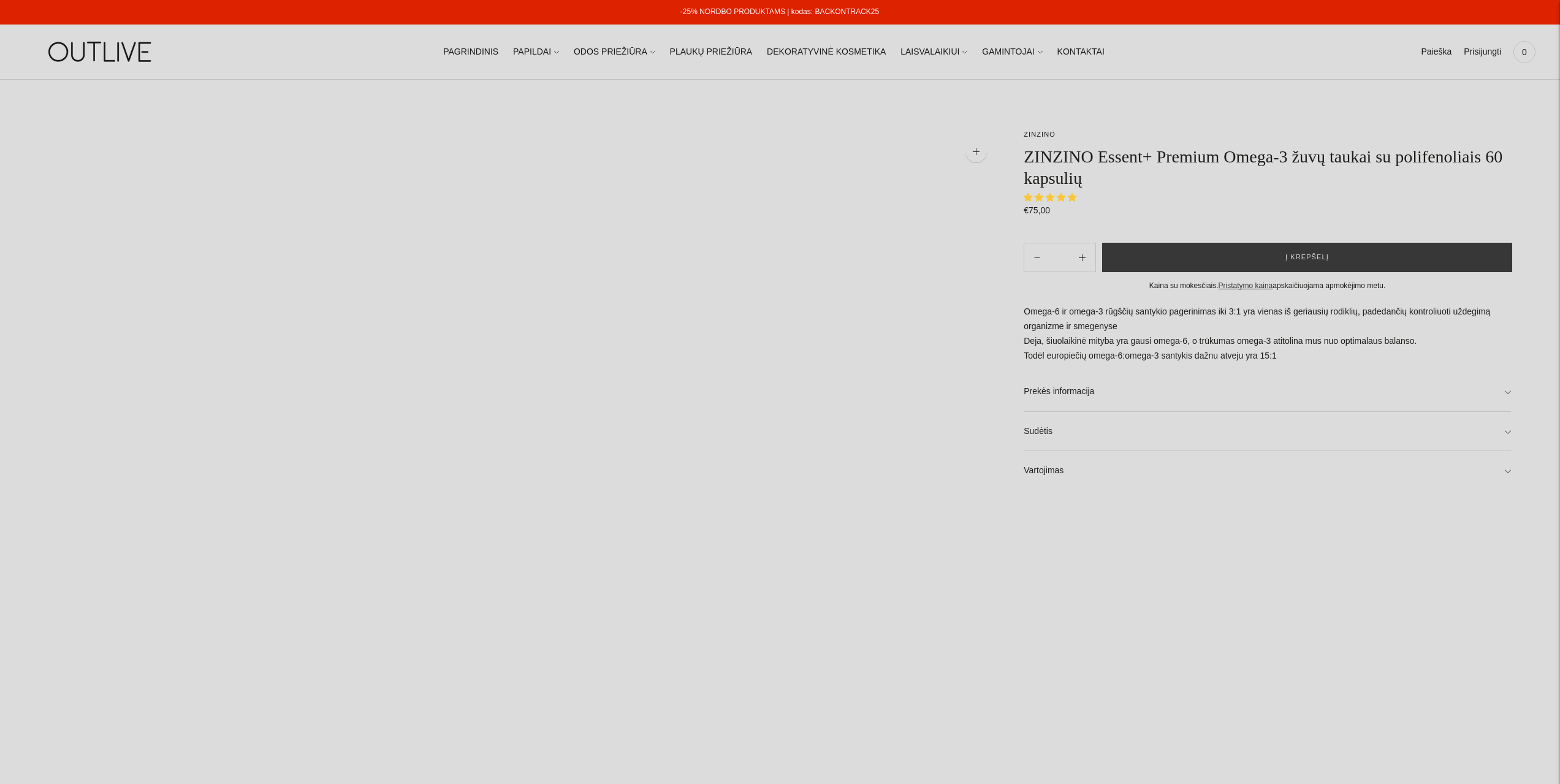
select select "**********"
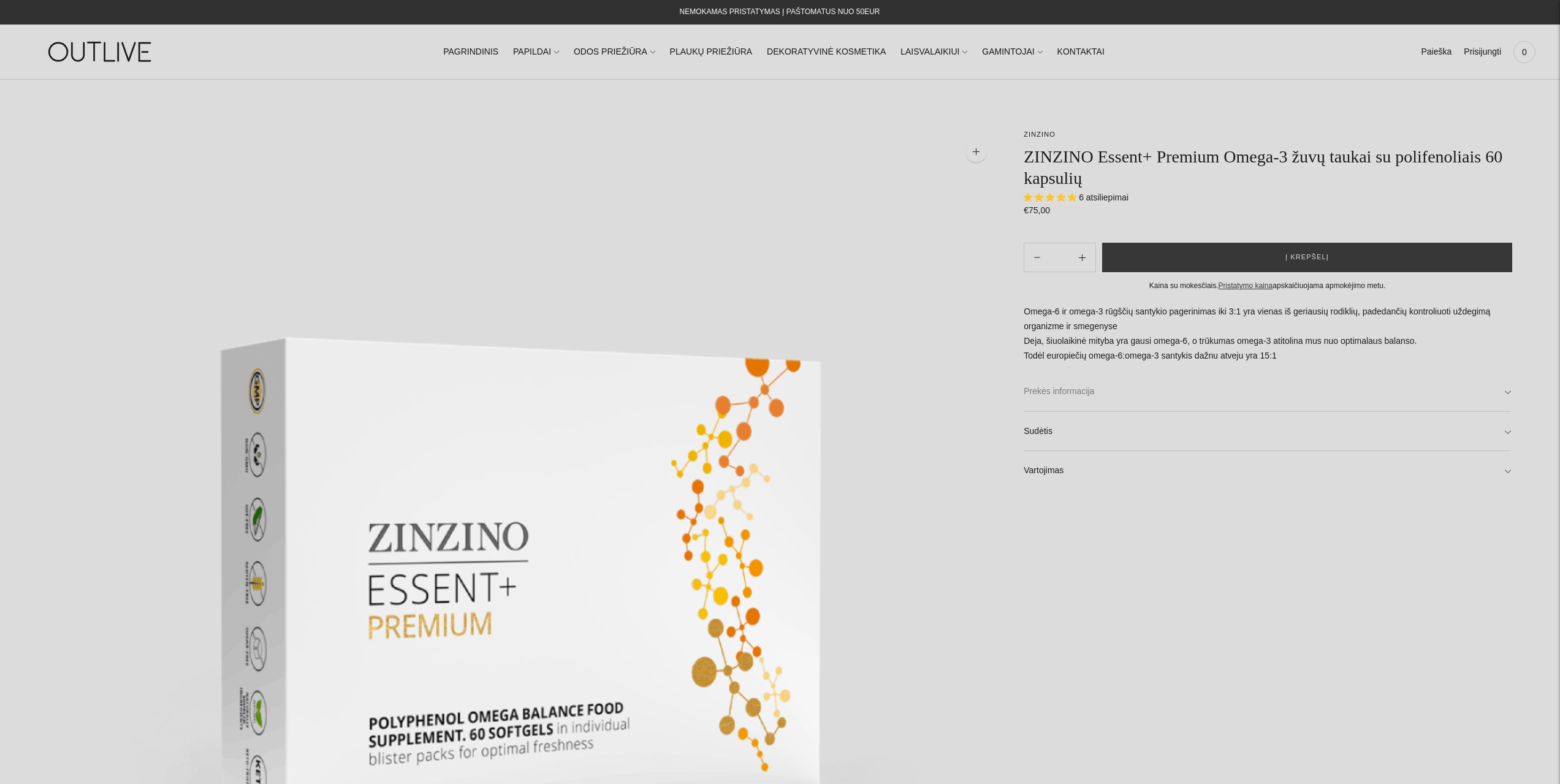
click at [1050, 386] on link "Prekės informacija" at bounding box center [1267, 392] width 487 height 39
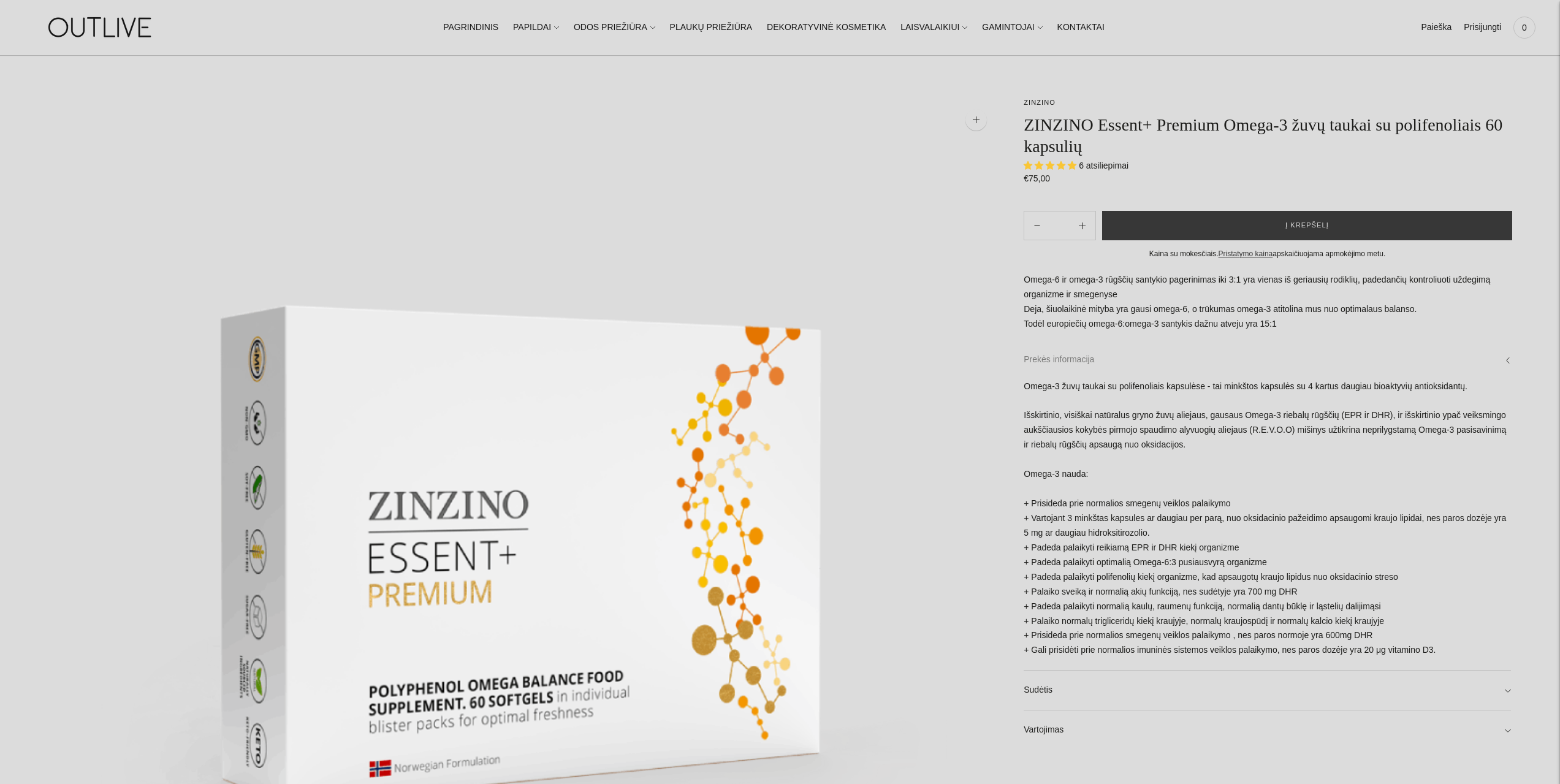
scroll to position [61, 0]
